Goal: Task Accomplishment & Management: Use online tool/utility

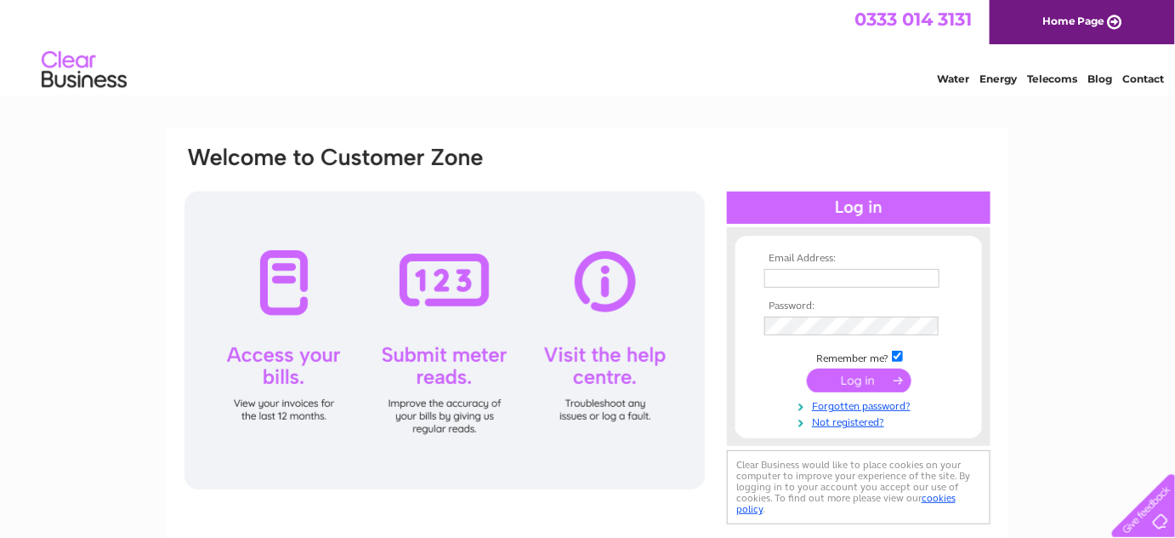
click at [790, 279] on input "text" at bounding box center [852, 278] width 175 height 19
type input "mychiropractor@mail.com"
click at [879, 383] on input "submit" at bounding box center [859, 380] width 105 height 24
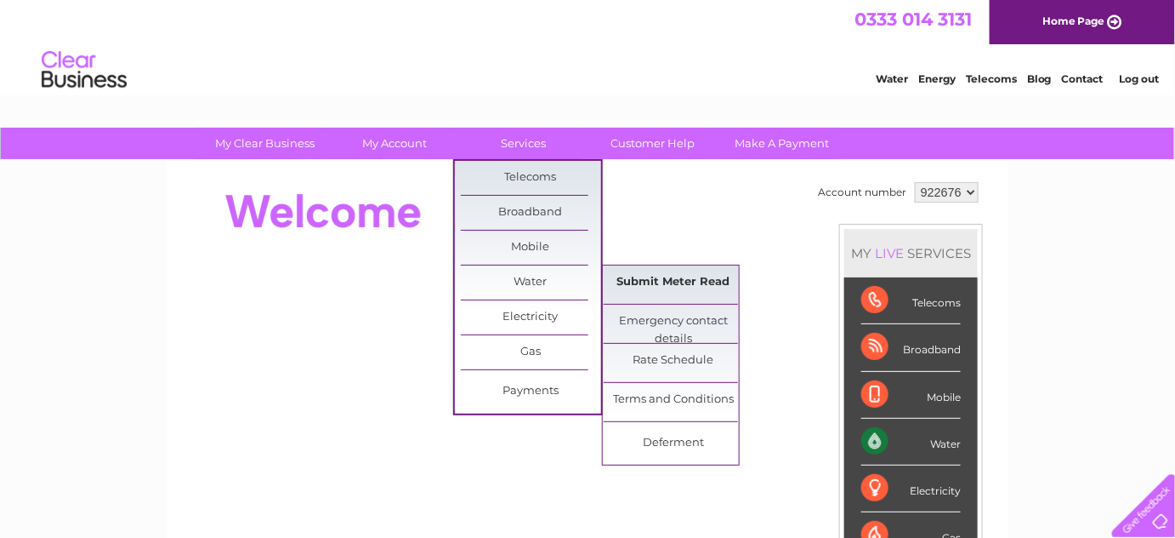
click at [648, 276] on link "Submit Meter Read" at bounding box center [674, 282] width 140 height 34
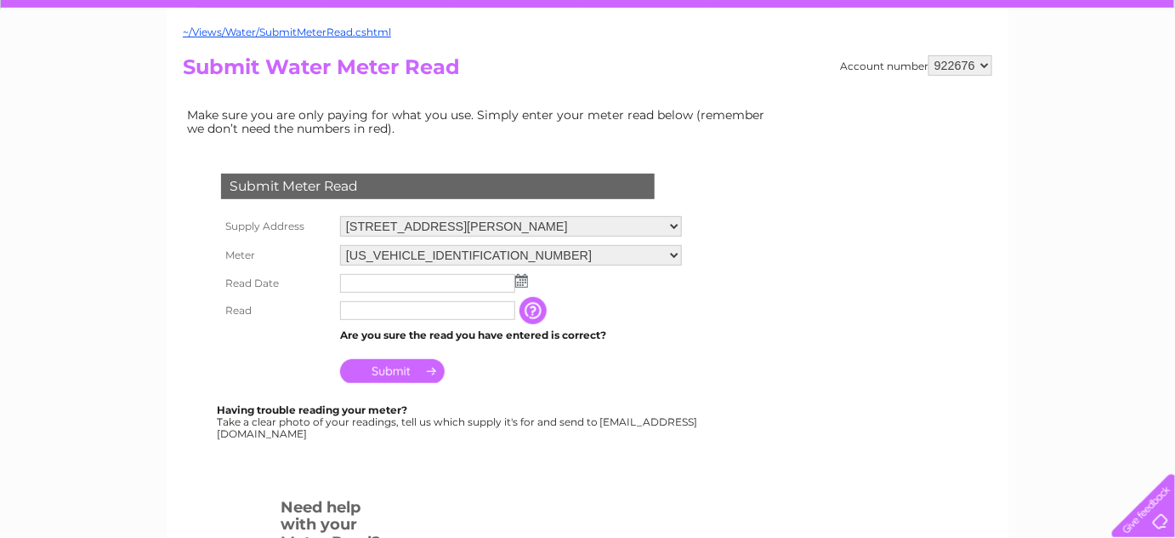
scroll to position [154, 0]
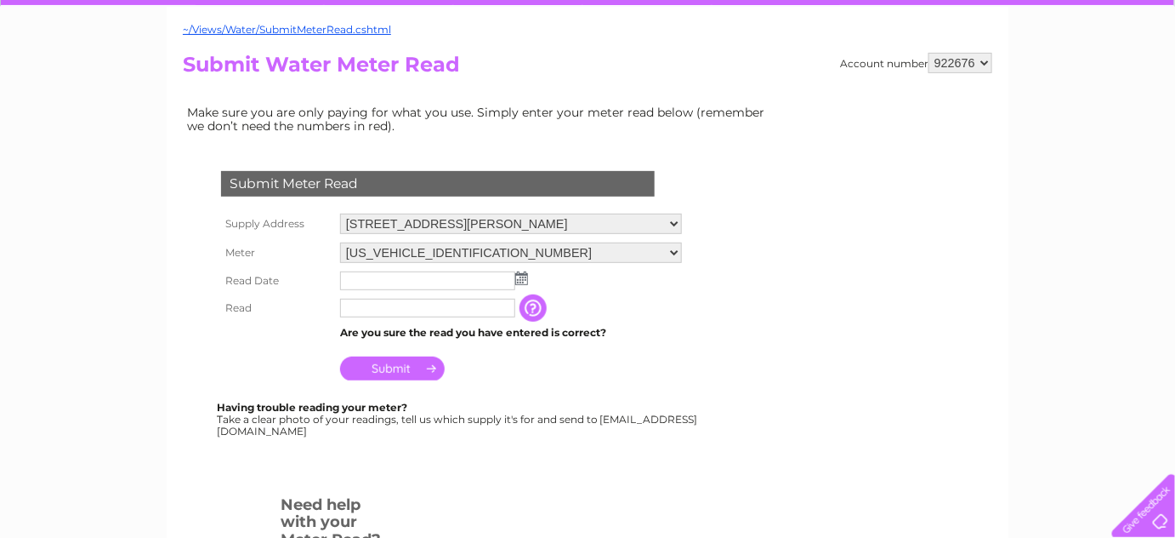
click at [524, 279] on img at bounding box center [521, 278] width 13 height 14
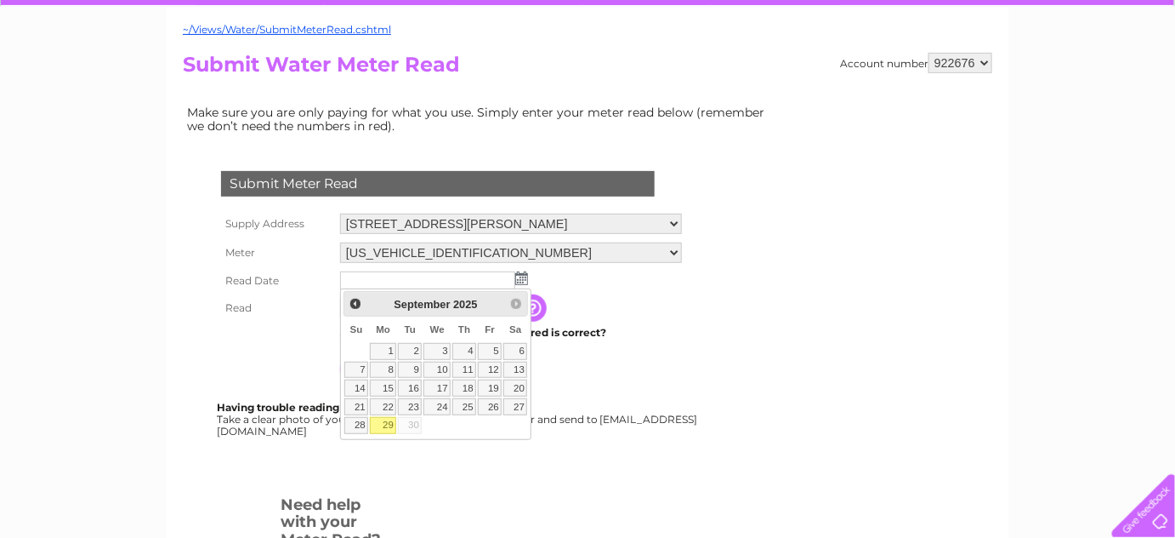
click at [387, 421] on link "29" at bounding box center [383, 425] width 26 height 17
type input "[DATE]"
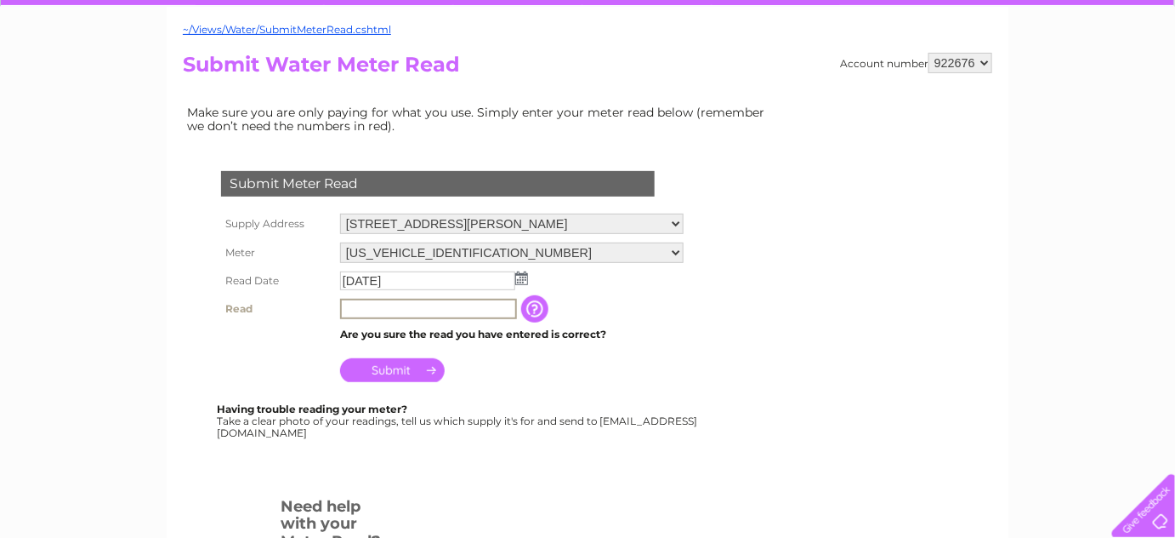
click at [362, 309] on input "text" at bounding box center [428, 309] width 177 height 20
type input "56"
drag, startPoint x: 381, startPoint y: 356, endPoint x: 378, endPoint y: 365, distance: 9.7
click at [379, 362] on input "Submit" at bounding box center [392, 370] width 105 height 24
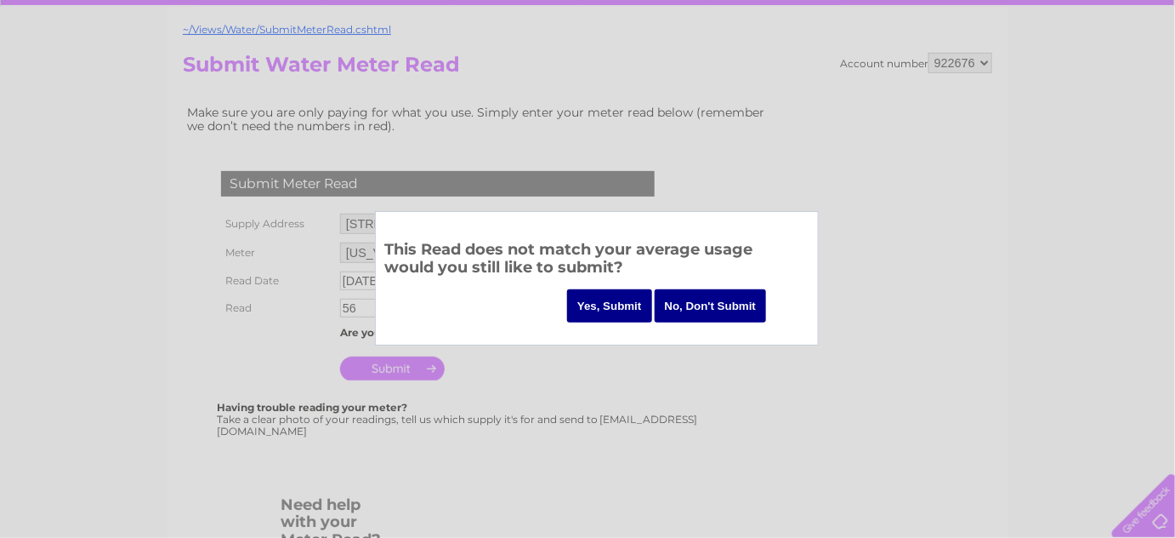
click at [600, 308] on input "Yes, Submit" at bounding box center [609, 305] width 85 height 33
